Goal: Complete application form: Complete application form

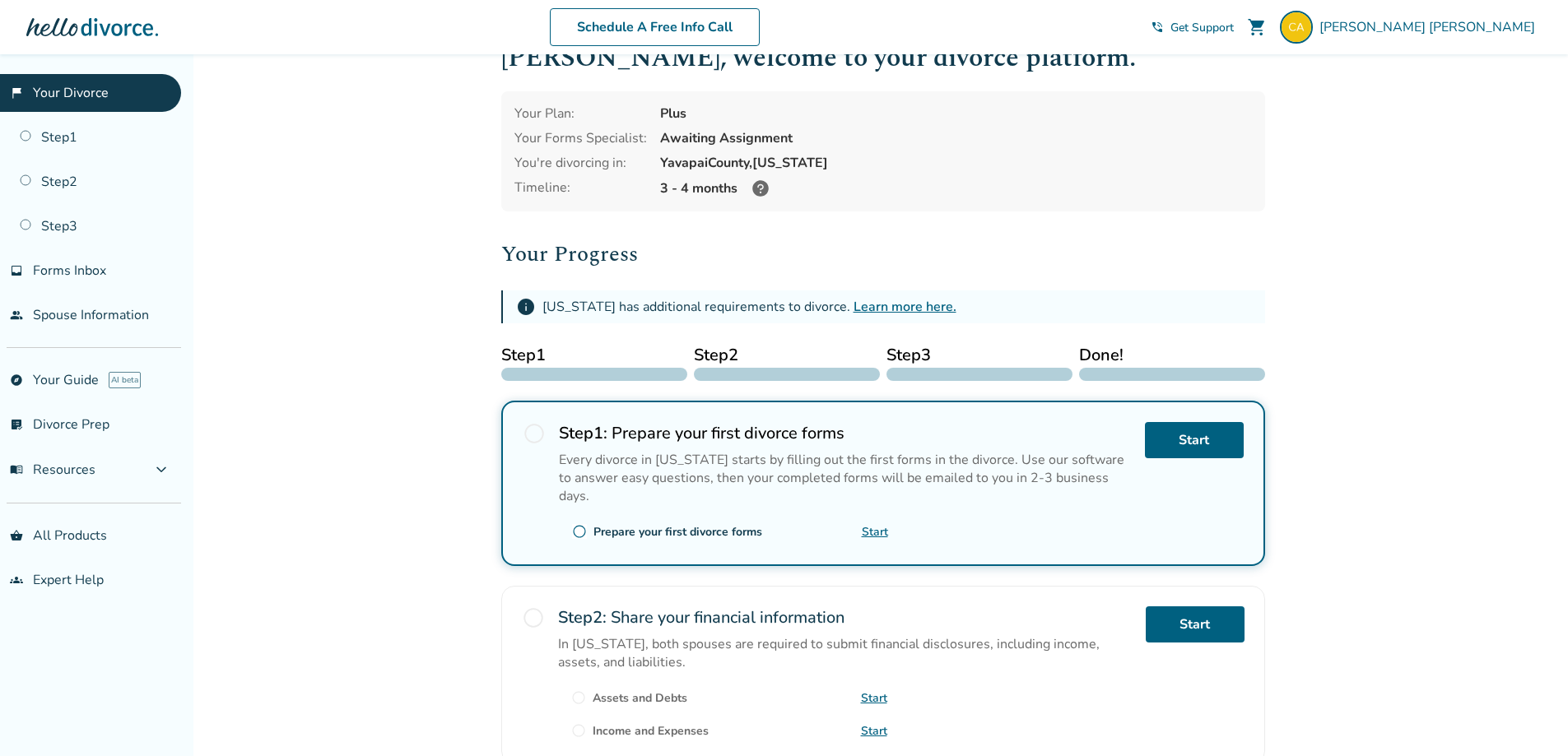
scroll to position [164, 0]
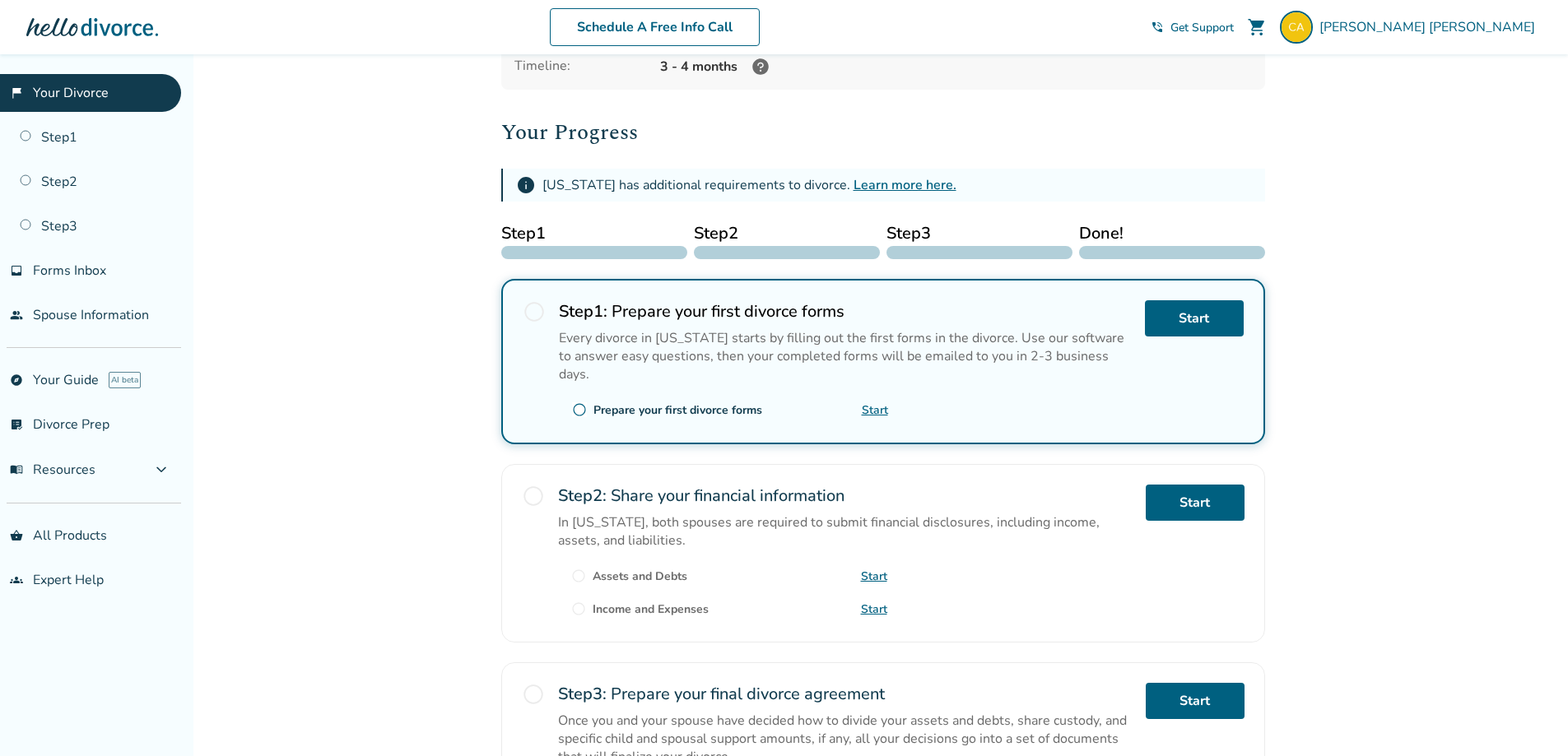
click at [535, 485] on span "radio_button_unchecked" at bounding box center [533, 496] width 23 height 23
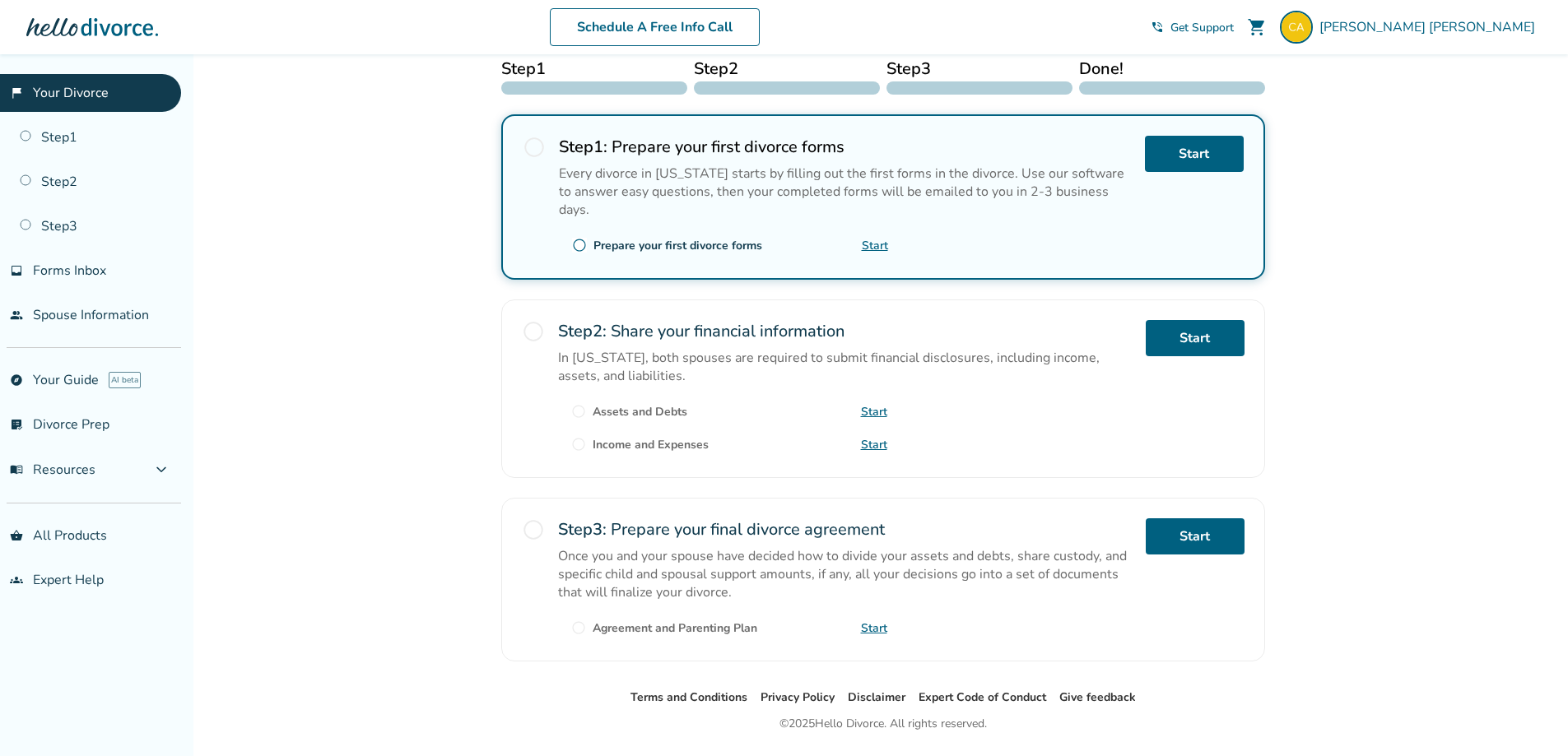
click at [535, 320] on span "radio_button_unchecked" at bounding box center [533, 331] width 23 height 23
drag, startPoint x: 35, startPoint y: 188, endPoint x: 43, endPoint y: 190, distance: 8.2
click at [36, 188] on link "Step 2" at bounding box center [90, 182] width 182 height 38
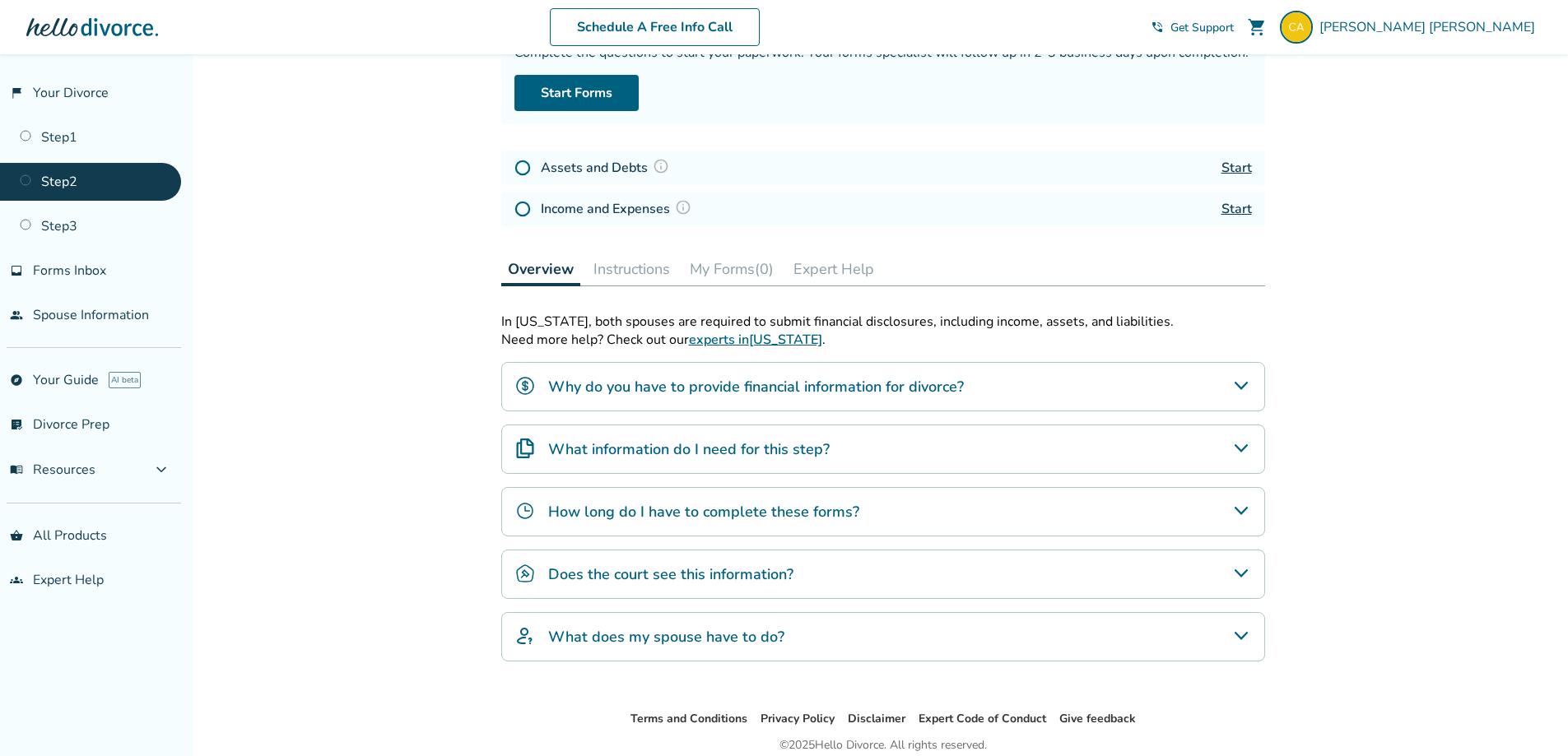
scroll to position [164, 0]
click at [1235, 384] on icon "Why do you have to provide financial information for divorce?" at bounding box center [1241, 386] width 20 height 20
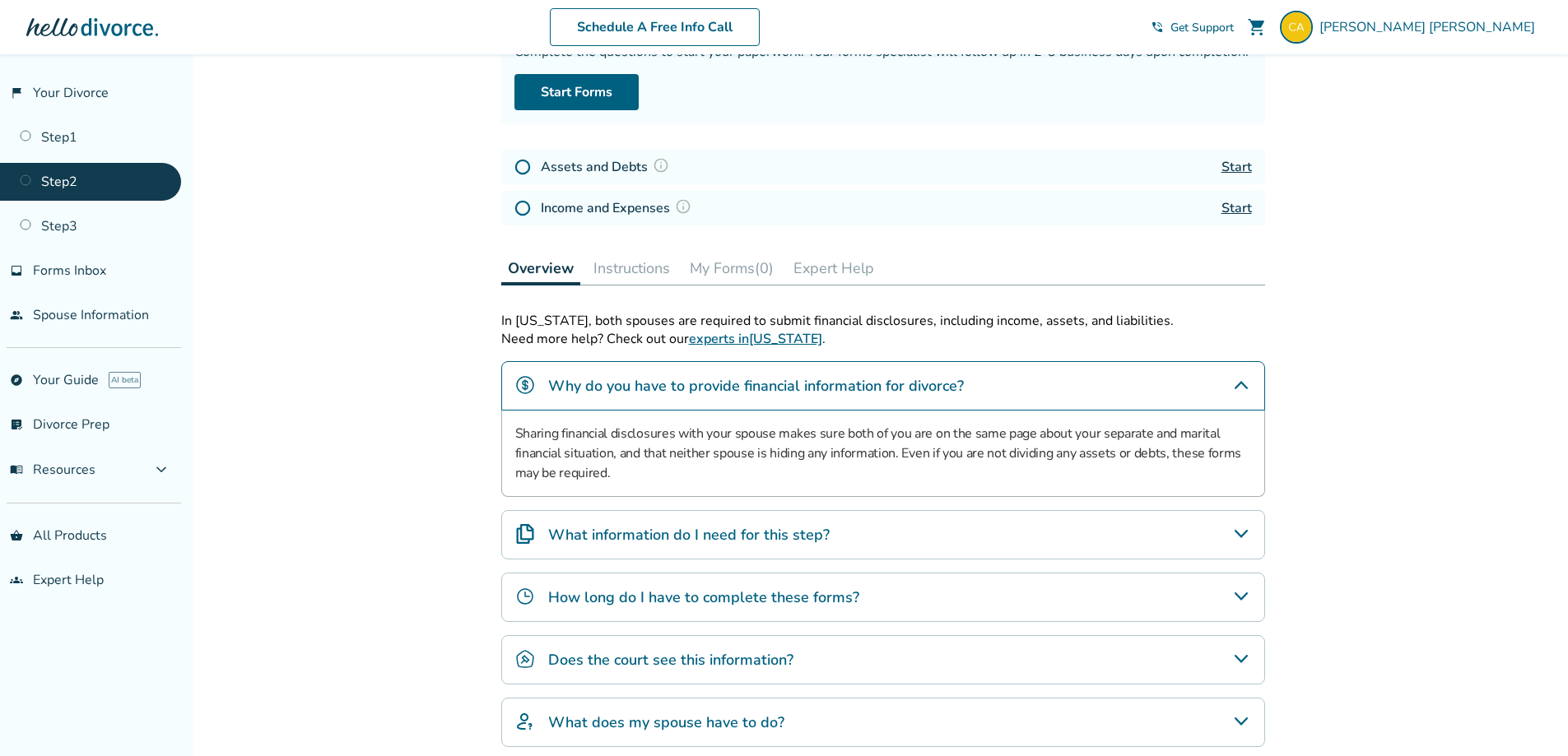
click at [1236, 387] on icon "Why do you have to provide financial information for divorce?" at bounding box center [1241, 386] width 20 height 20
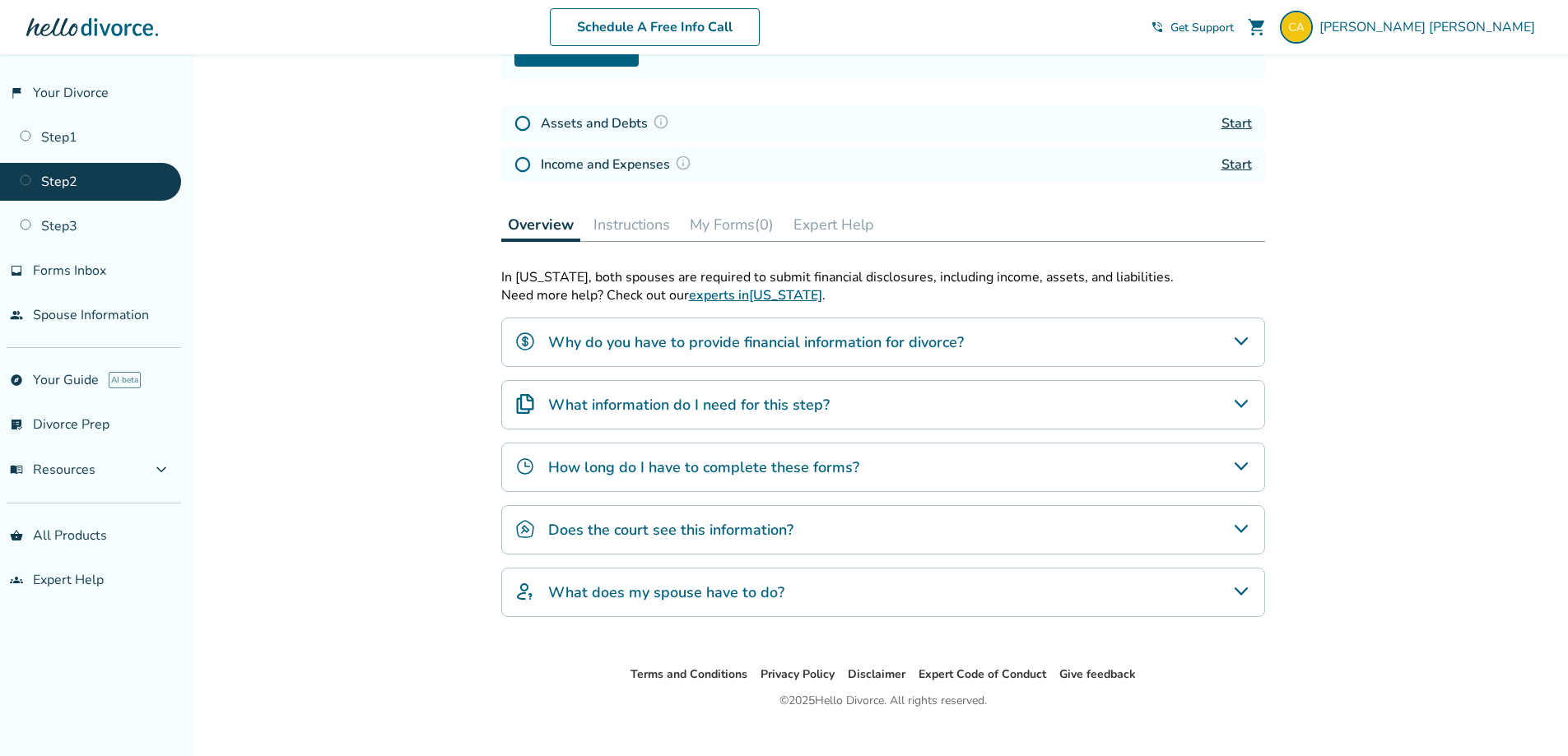
scroll to position [232, 0]
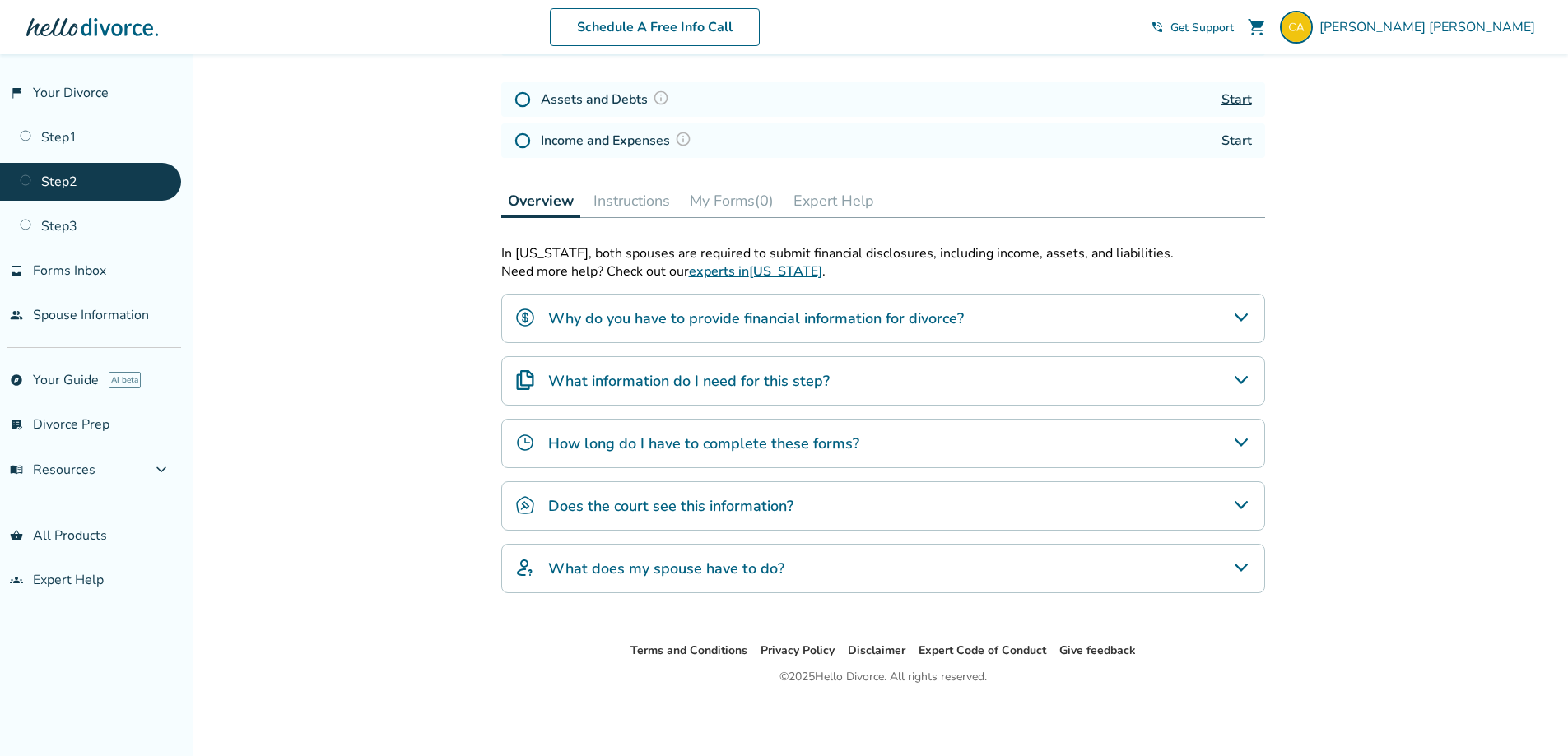
click at [1250, 388] on icon "What information do I need for this step?" at bounding box center [1241, 380] width 20 height 20
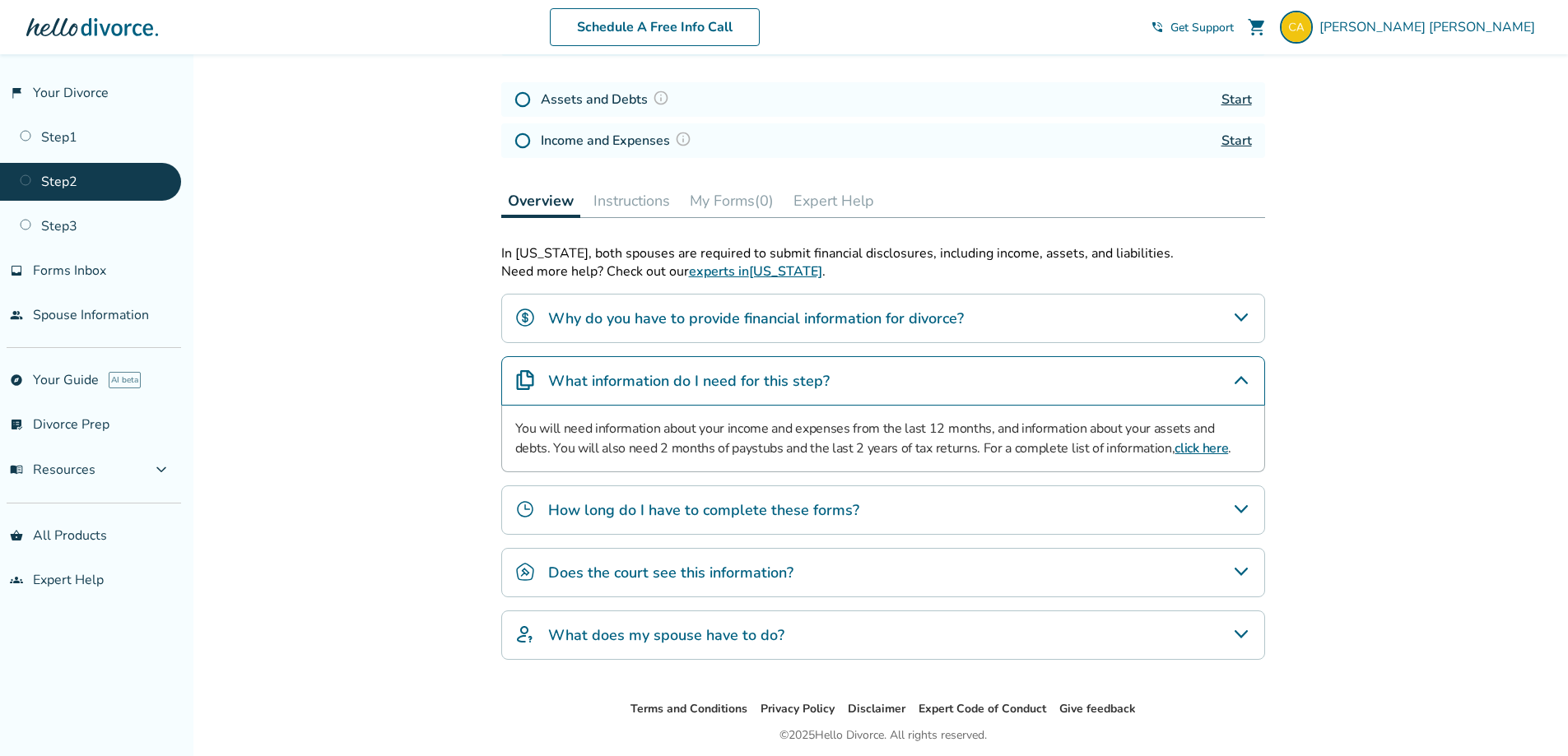
click at [1241, 386] on icon "What information do I need for this step?" at bounding box center [1241, 380] width 20 height 20
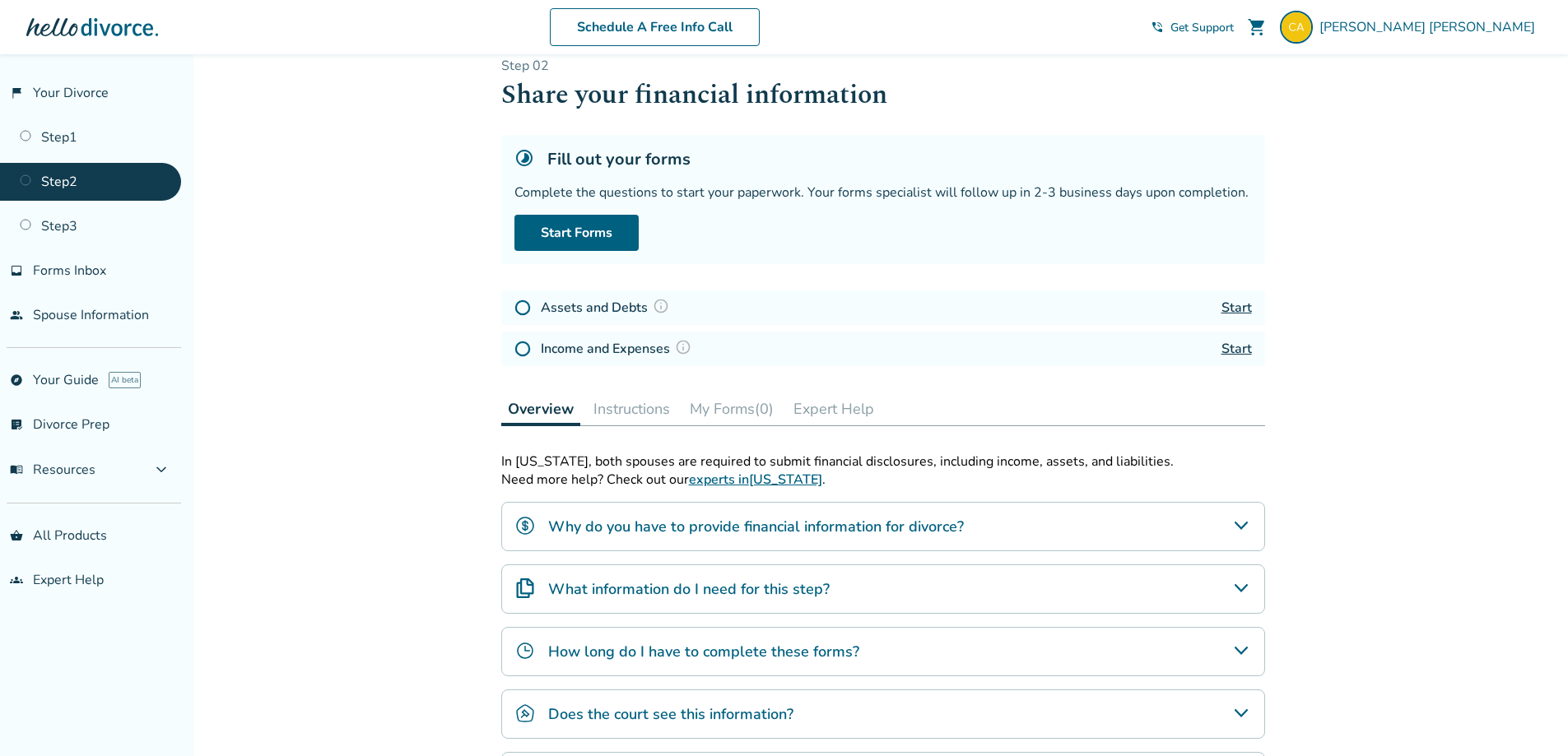
scroll to position [0, 0]
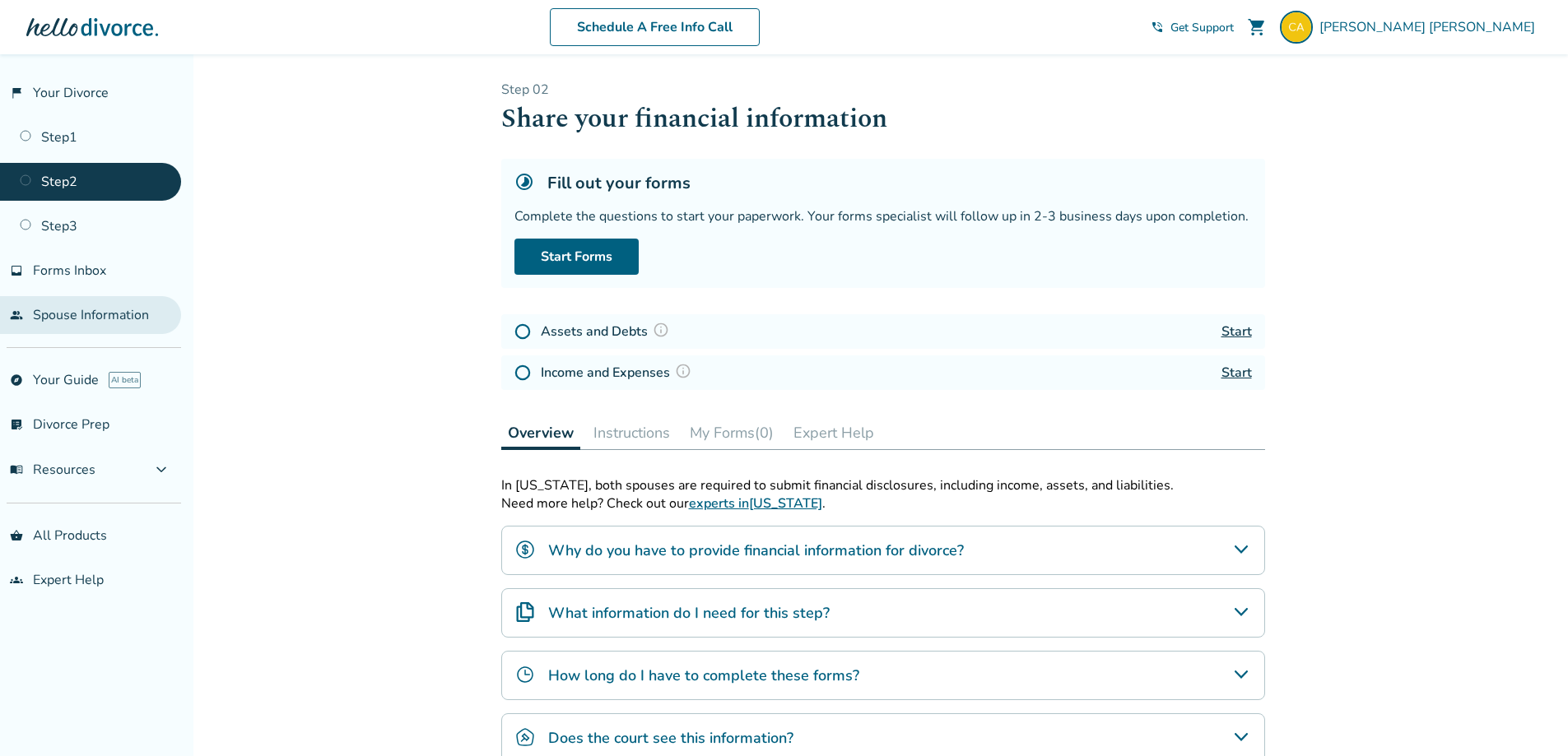
click at [95, 321] on link "people Spouse Information" at bounding box center [90, 316] width 182 height 38
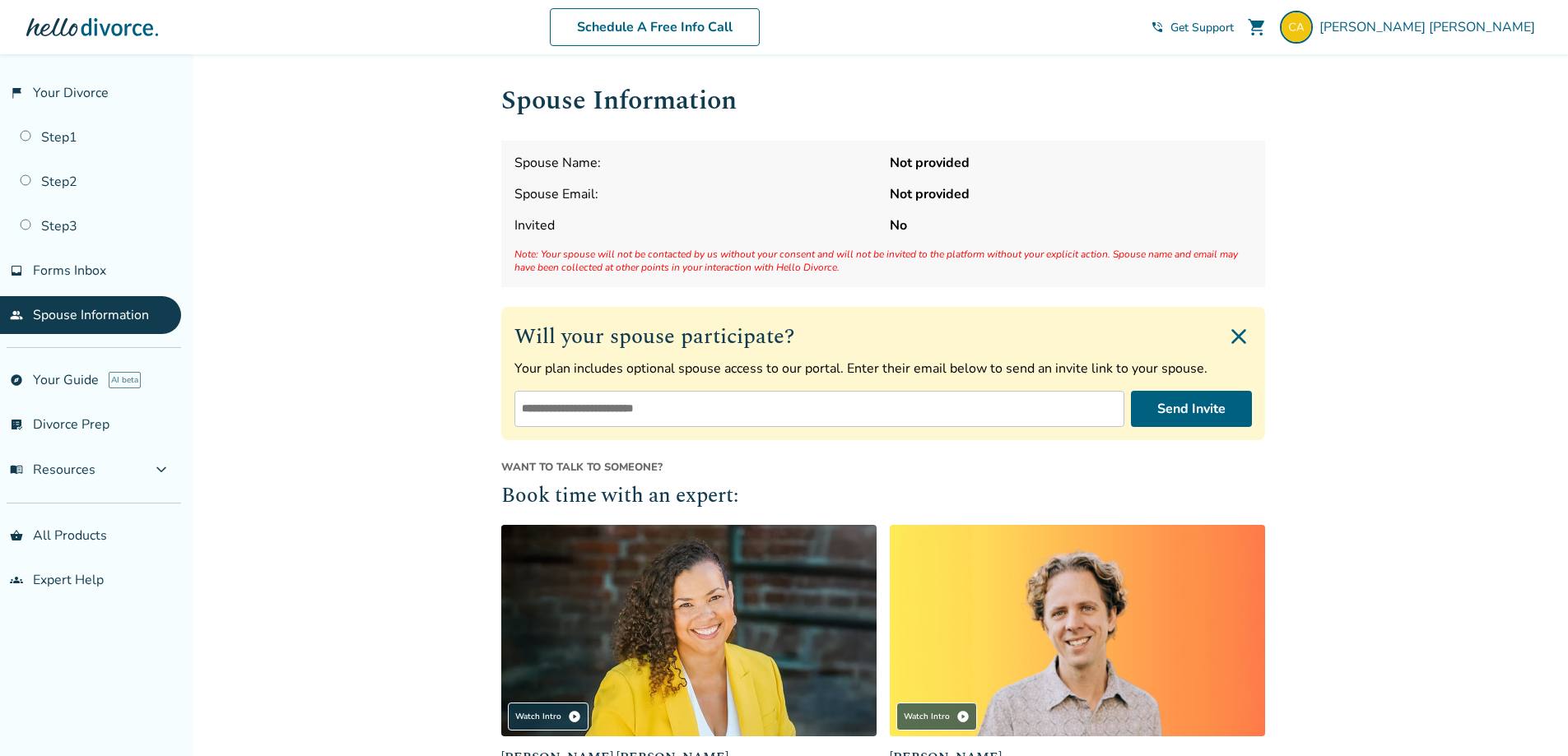
click at [650, 406] on input "email" at bounding box center [819, 409] width 610 height 36
type input "**********"
click at [1154, 408] on button "Send Invite" at bounding box center [1191, 409] width 121 height 36
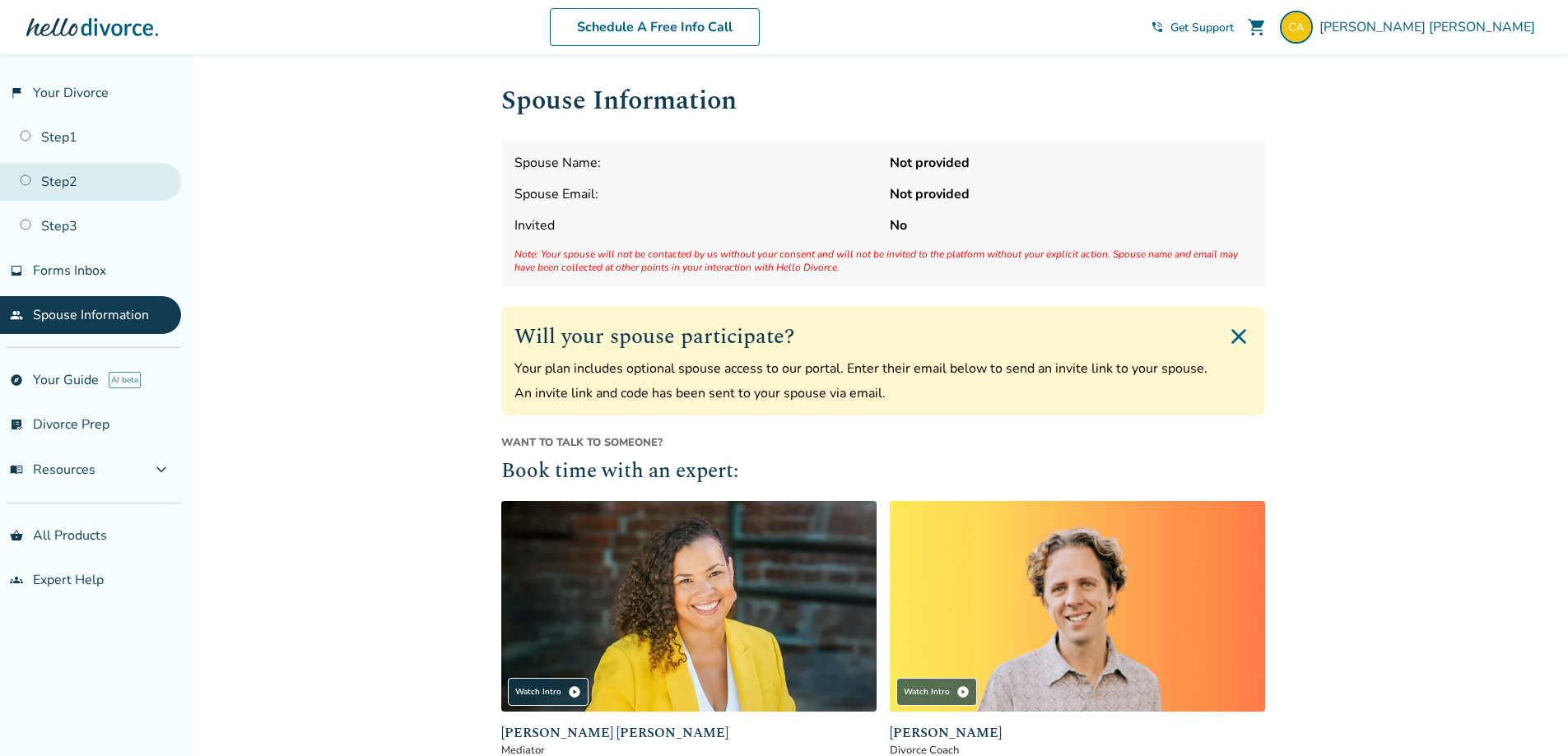
click at [57, 190] on link "Step 2" at bounding box center [90, 182] width 182 height 38
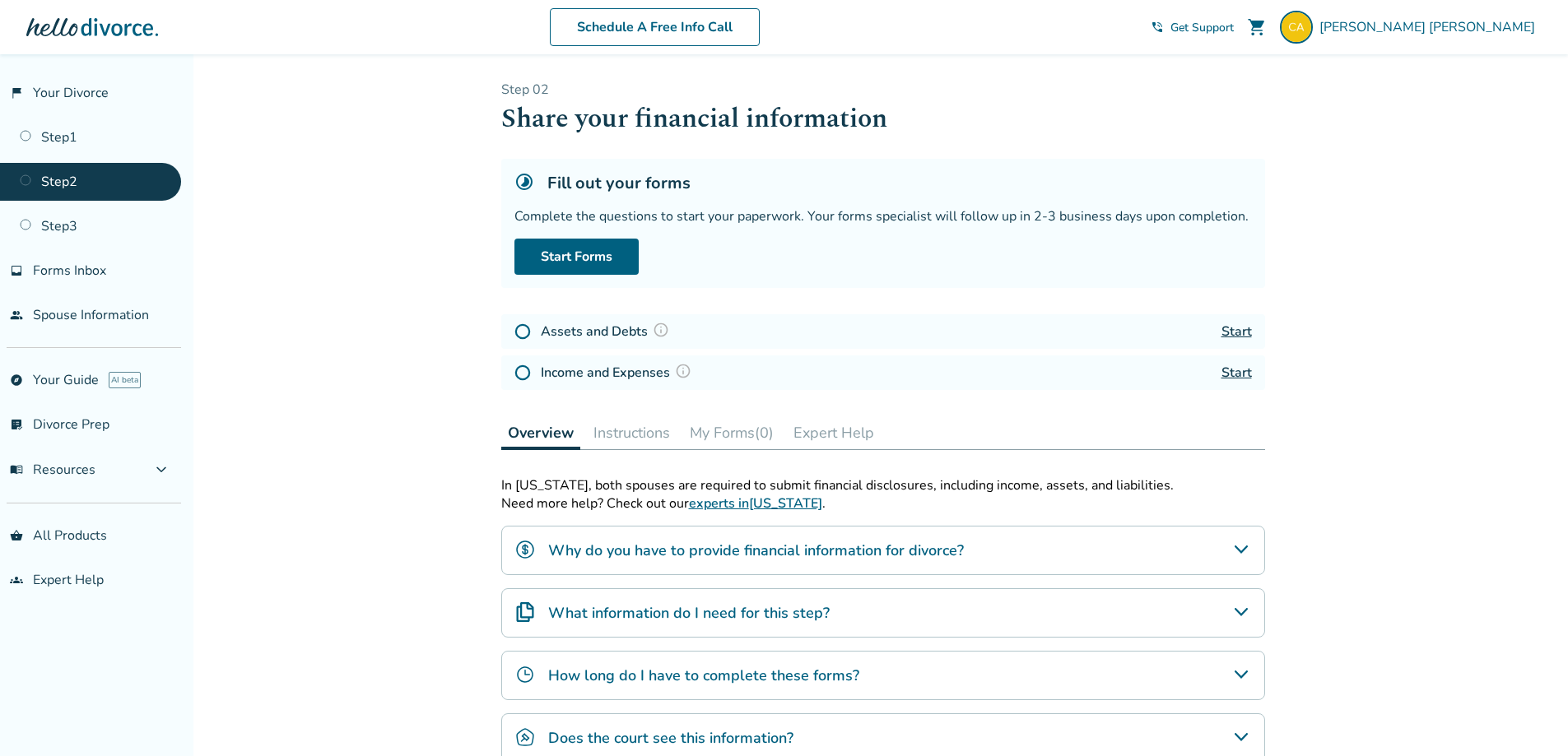
click at [524, 332] on img at bounding box center [523, 332] width 16 height 16
click at [574, 333] on h4 "Assets and Debts" at bounding box center [607, 331] width 133 height 21
click at [546, 264] on link "Start Forms" at bounding box center [576, 257] width 124 height 36
click at [620, 273] on link "Start Forms" at bounding box center [576, 257] width 124 height 36
